Goal: Task Accomplishment & Management: Manage account settings

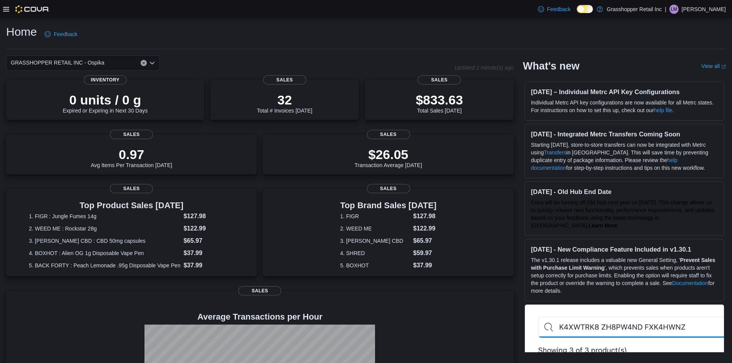
click at [149, 64] on icon "Open list of options" at bounding box center [152, 63] width 6 height 6
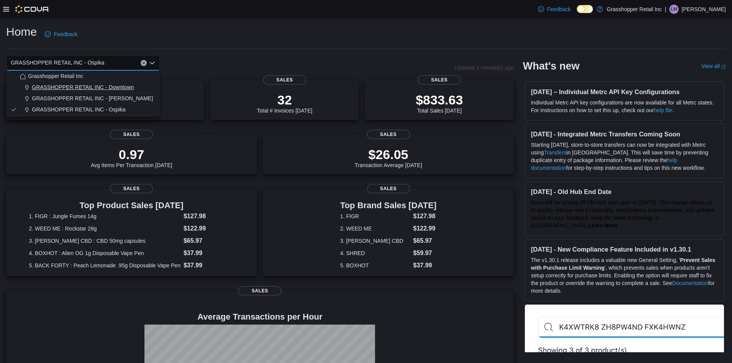
click at [127, 85] on span "GRASSHOPPER RETAIL INC - Downtown" at bounding box center [83, 87] width 102 height 8
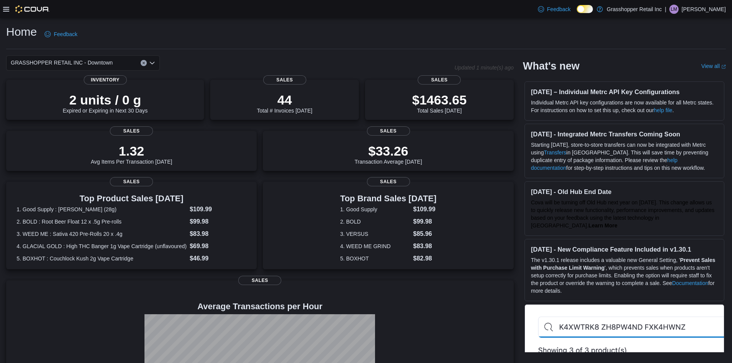
click at [153, 61] on icon "Open list of options" at bounding box center [152, 63] width 6 height 6
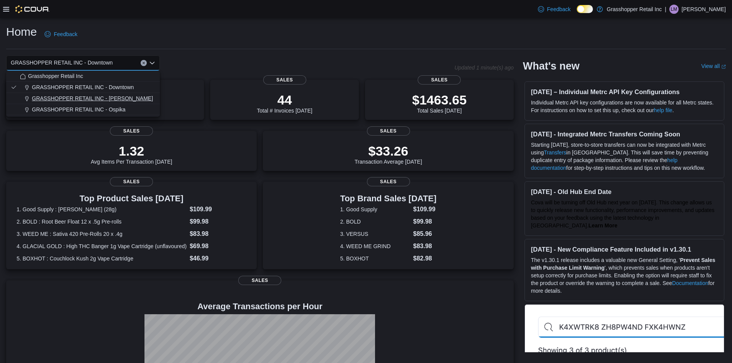
click at [117, 98] on span "GRASSHOPPER RETAIL INC - [PERSON_NAME]" at bounding box center [92, 99] width 121 height 8
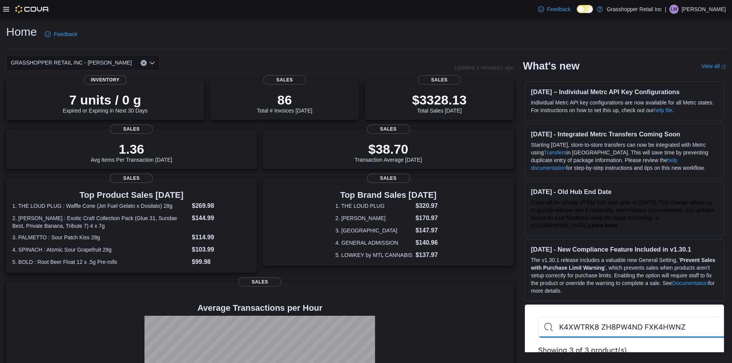
click at [151, 63] on icon "Open list of options" at bounding box center [152, 63] width 6 height 6
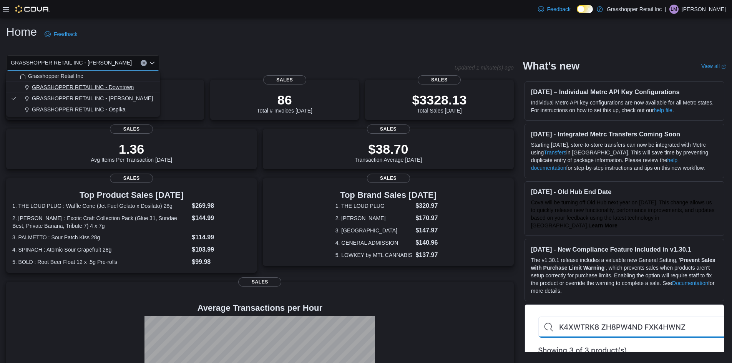
click at [133, 86] on span "GRASSHOPPER RETAIL INC - Downtown" at bounding box center [83, 87] width 102 height 8
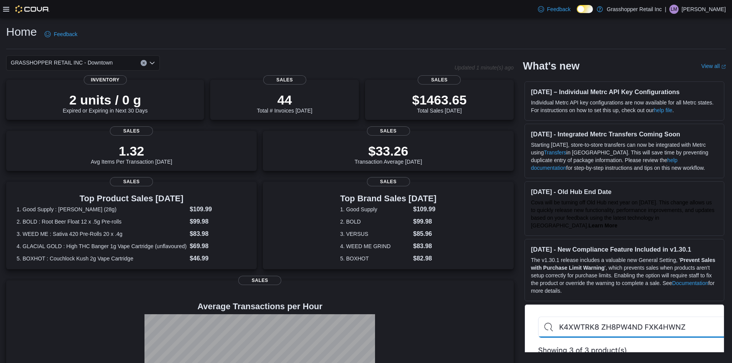
click at [154, 63] on icon "Open list of options" at bounding box center [152, 63] width 5 height 2
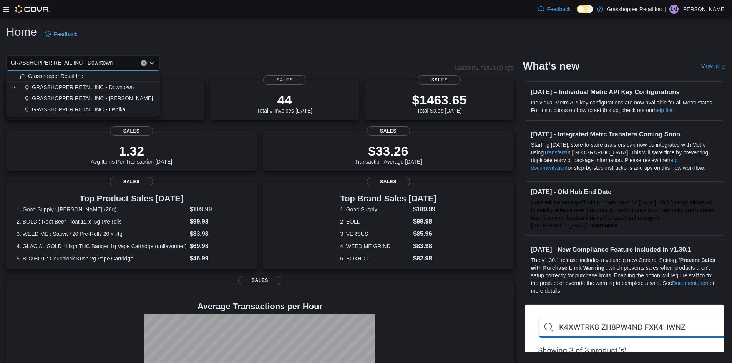
click at [122, 102] on div "GRASSHOPPER RETAIL INC - [PERSON_NAME]" at bounding box center [87, 99] width 135 height 8
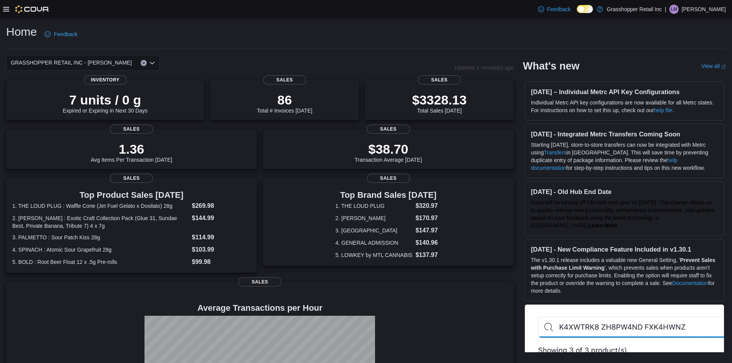
click at [155, 63] on div "GRASSHOPPER RETAIL INC - [PERSON_NAME] Combo box. Selected. GRASSHOPPER RETAIL …" at bounding box center [83, 62] width 154 height 15
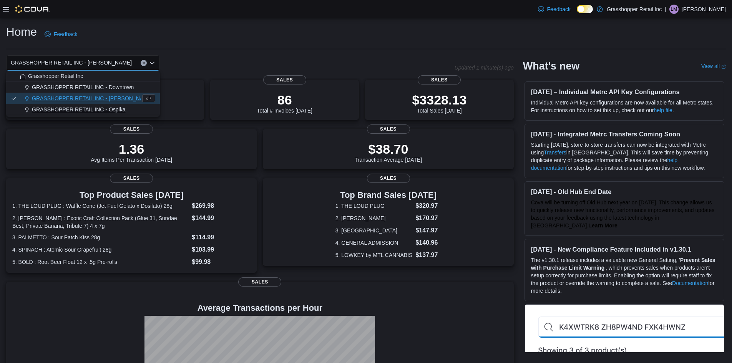
click at [129, 109] on div "GRASSHOPPER RETAIL INC - Ospika" at bounding box center [87, 110] width 135 height 8
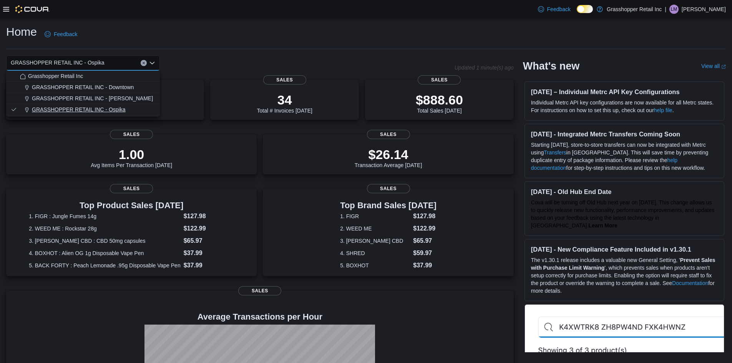
click at [124, 109] on span "GRASSHOPPER RETAIL INC - Ospika" at bounding box center [79, 110] width 94 height 8
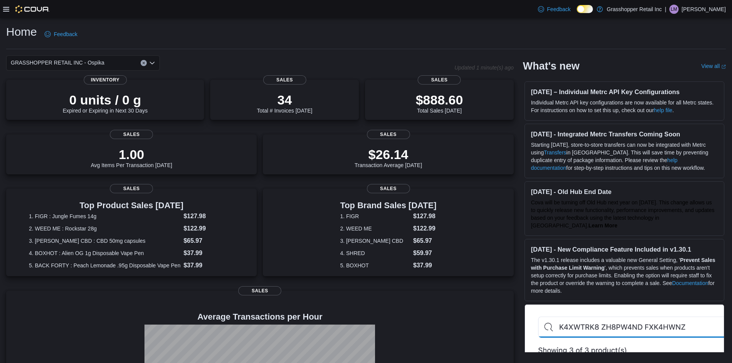
click at [184, 38] on div "Home Feedback" at bounding box center [366, 34] width 720 height 20
click at [3, 10] on icon at bounding box center [6, 9] width 6 height 6
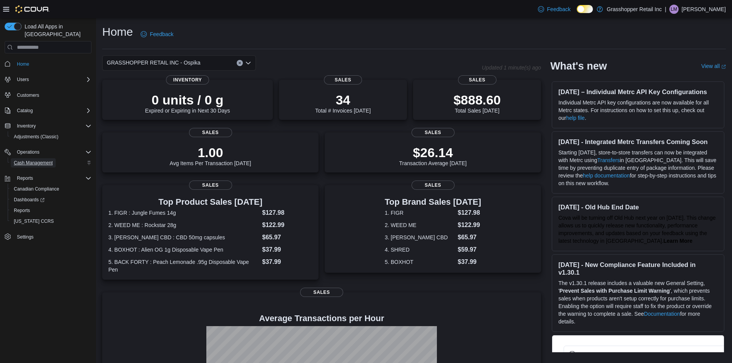
click at [32, 158] on span "Cash Management" at bounding box center [33, 162] width 39 height 9
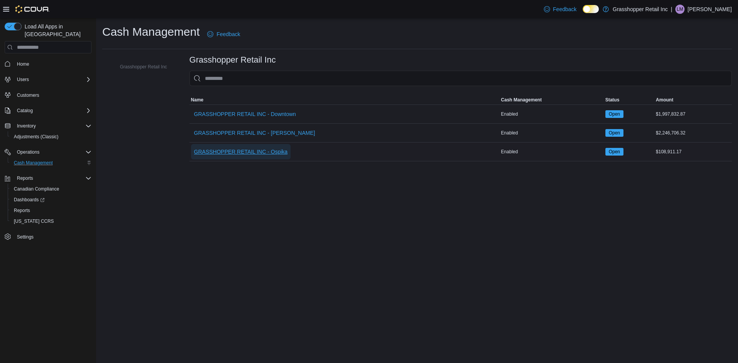
click at [267, 149] on span "GRASSHOPPER RETAIL INC - Ospika" at bounding box center [241, 152] width 94 height 8
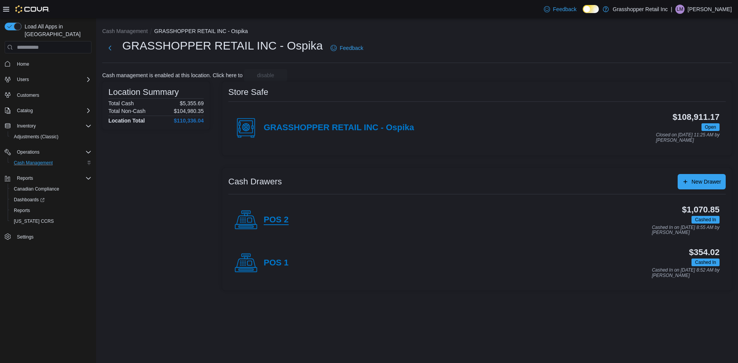
click at [285, 218] on h4 "POS 2" at bounding box center [276, 220] width 25 height 10
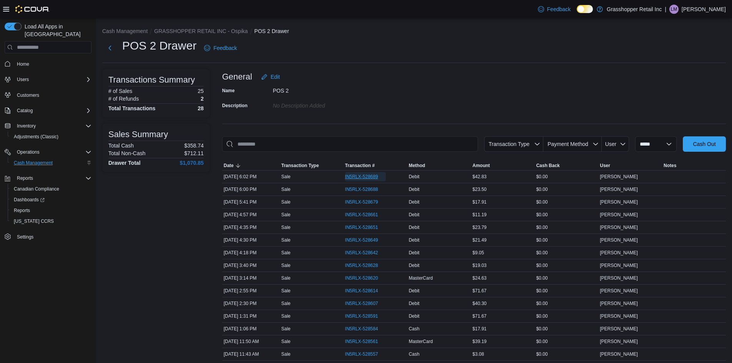
click at [363, 178] on span "IN5RLX-528689" at bounding box center [361, 177] width 33 height 6
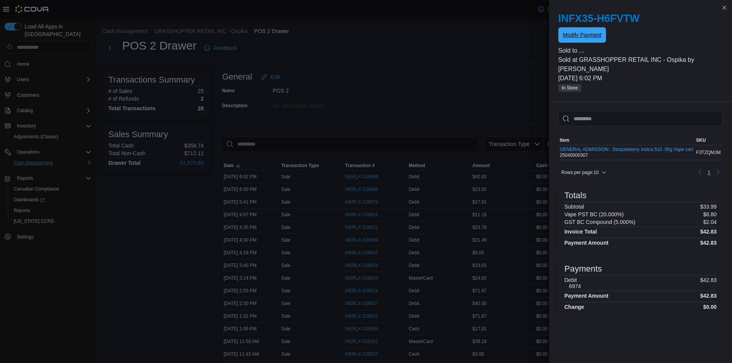
click at [595, 37] on span "Modify Payment" at bounding box center [582, 35] width 38 height 8
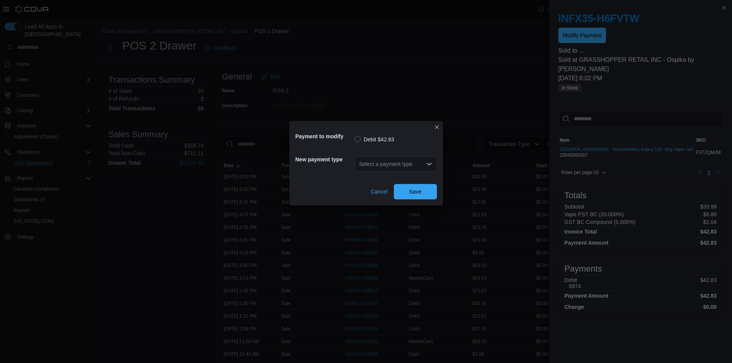
click at [409, 163] on div "Select a payment type" at bounding box center [396, 163] width 82 height 15
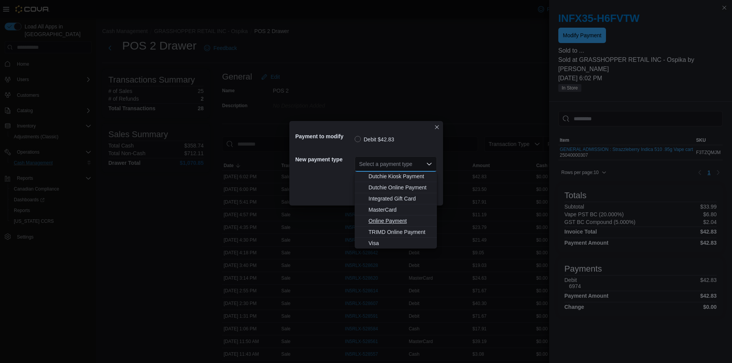
scroll to position [57, 0]
click at [372, 242] on span "Visa" at bounding box center [400, 243] width 64 height 8
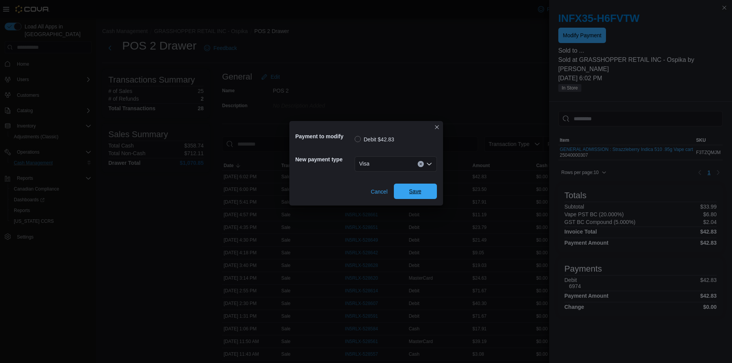
click at [398, 192] on button "Save" at bounding box center [415, 191] width 43 height 15
